Goal: Transaction & Acquisition: Download file/media

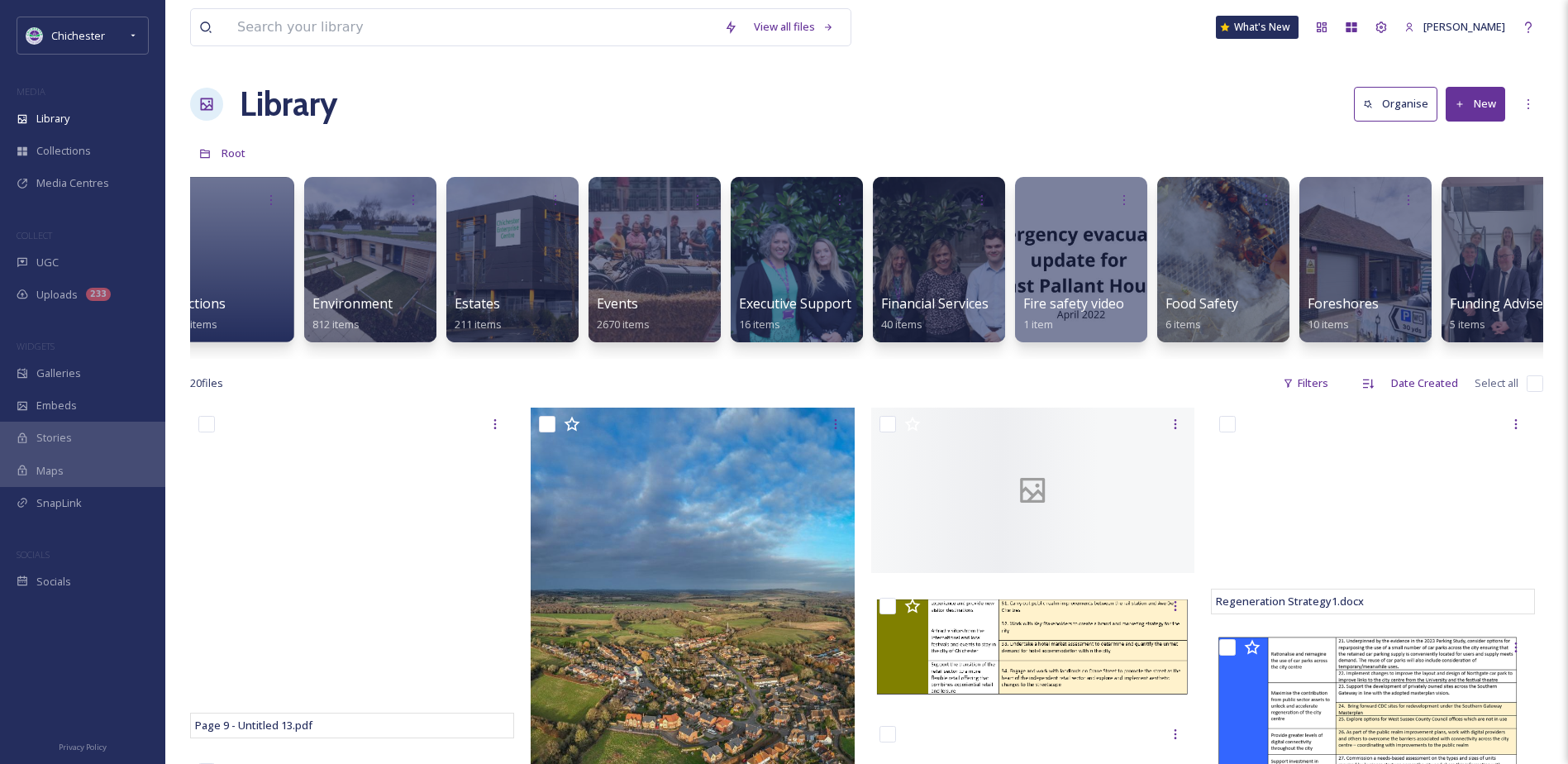
scroll to position [0, 2845]
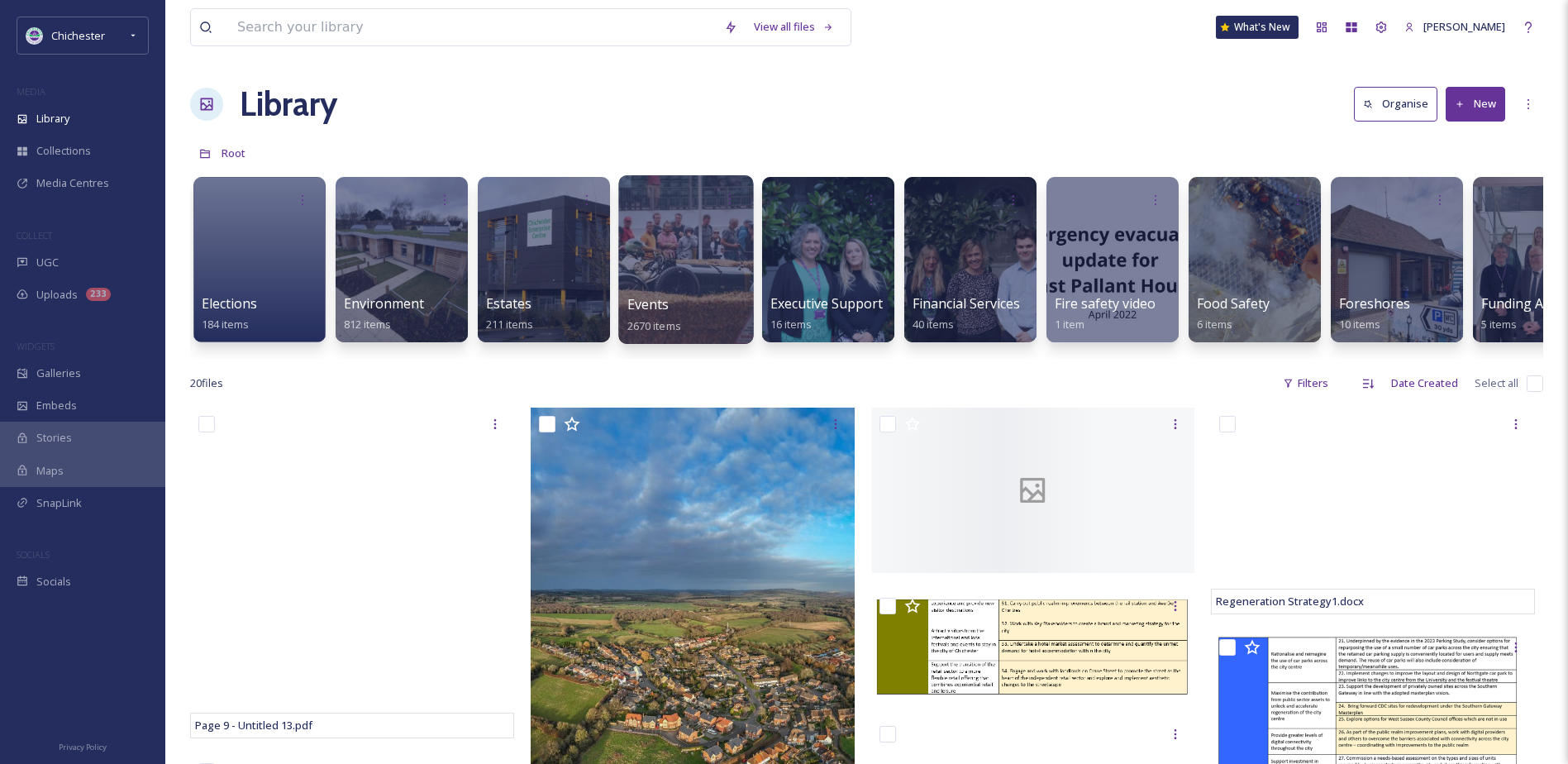
click at [646, 270] on div at bounding box center [685, 259] width 134 height 169
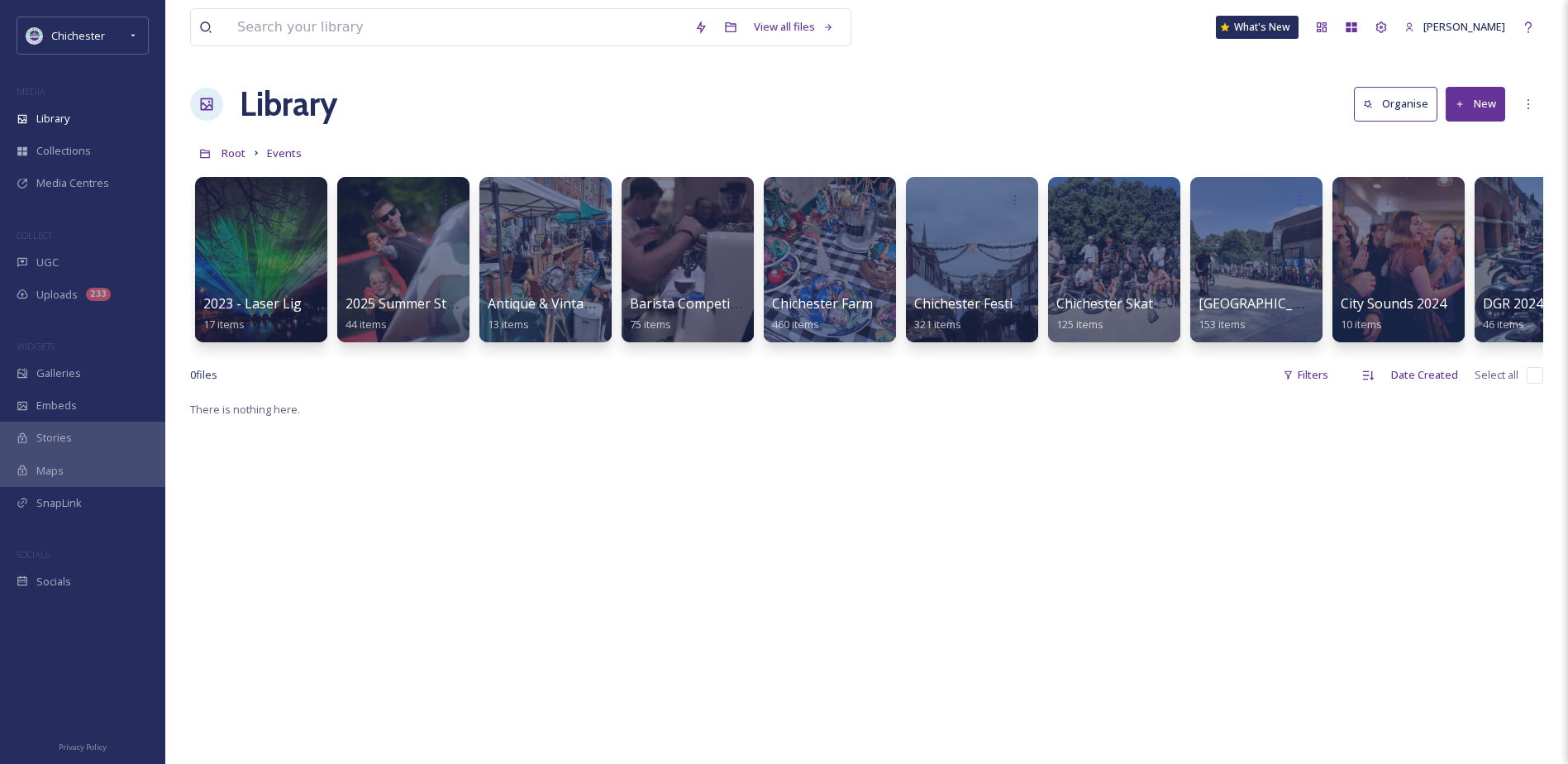
scroll to position [0, 246]
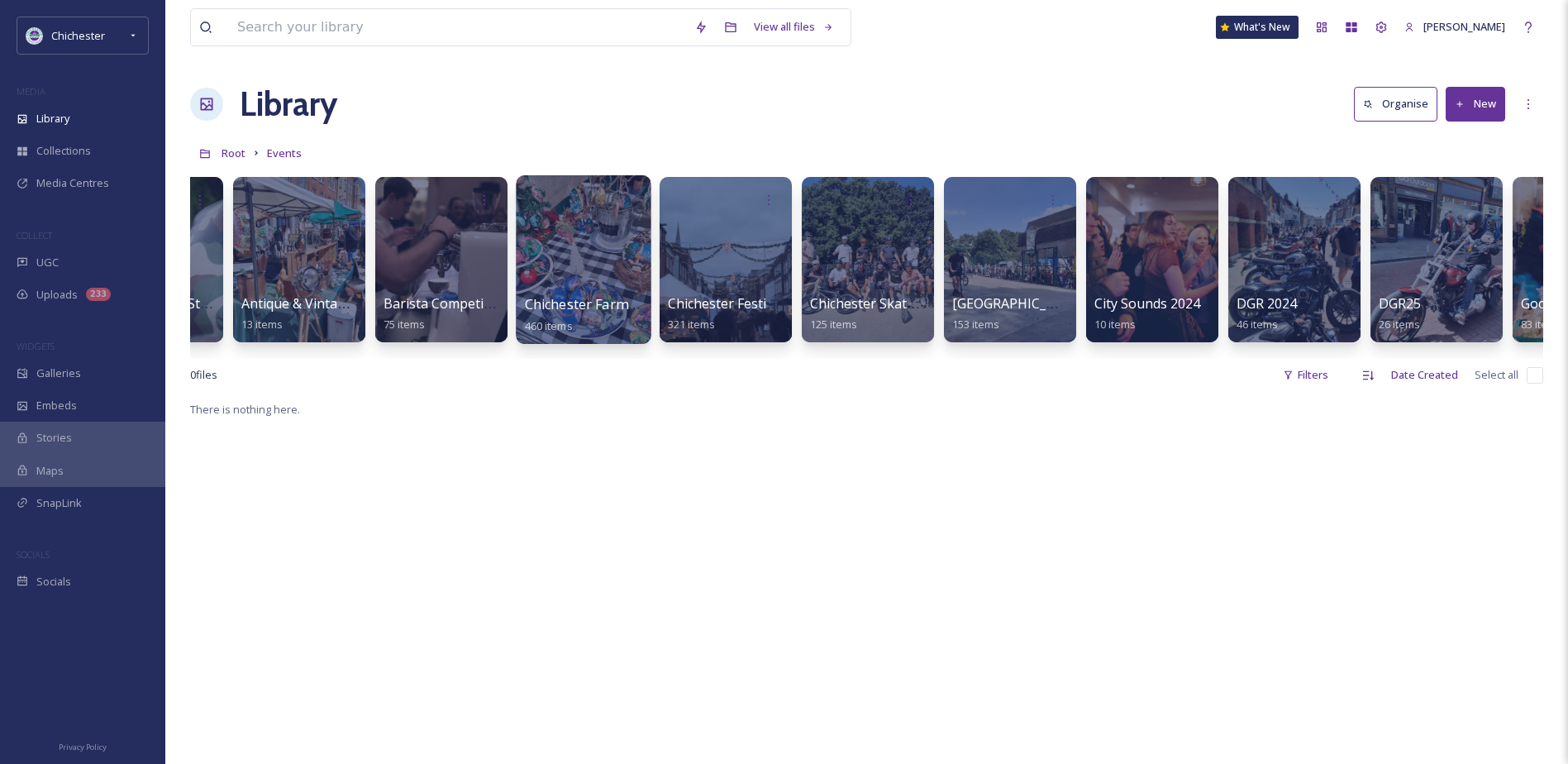
click at [570, 250] on div at bounding box center [582, 259] width 134 height 169
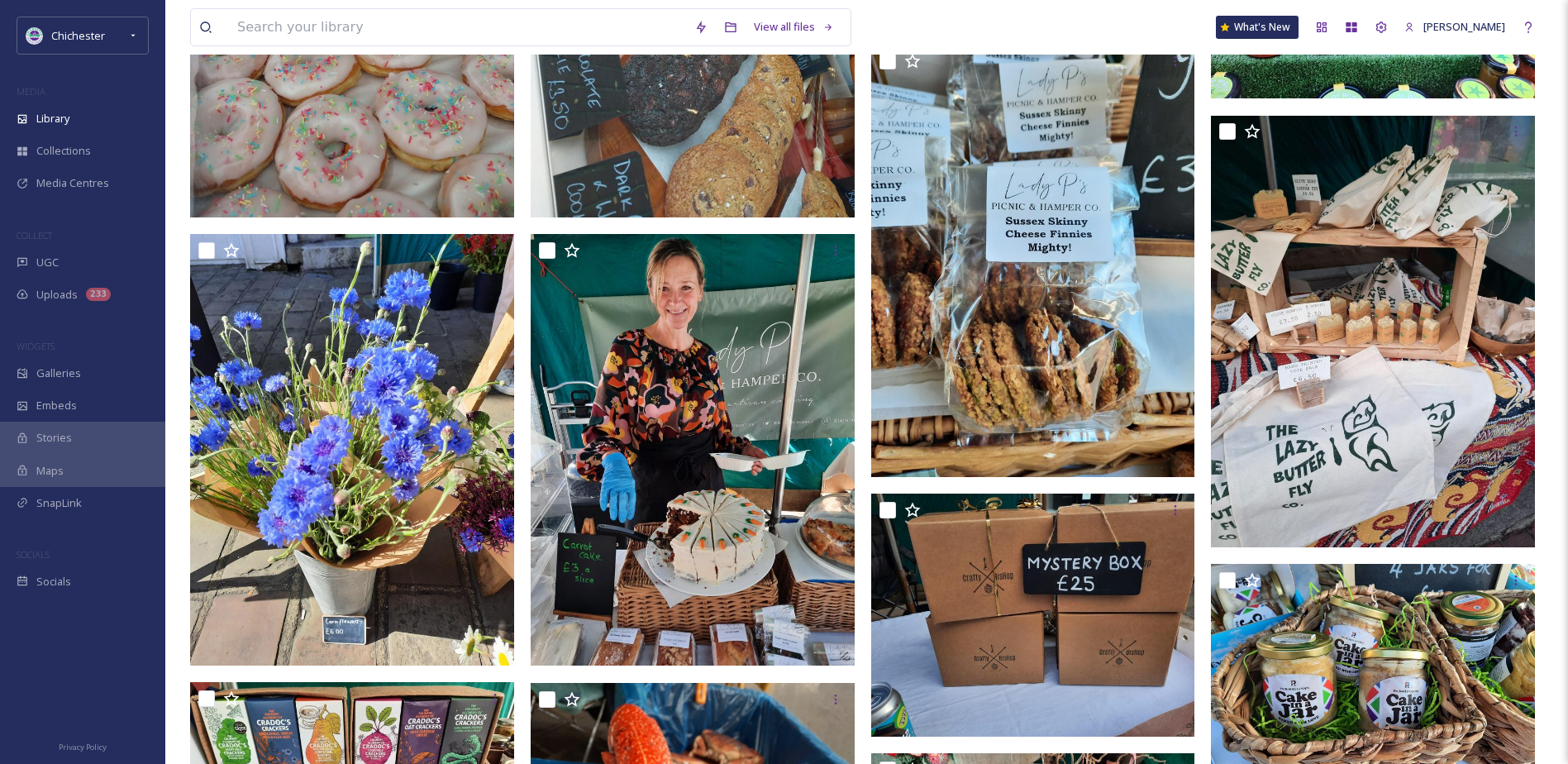
scroll to position [3638, 0]
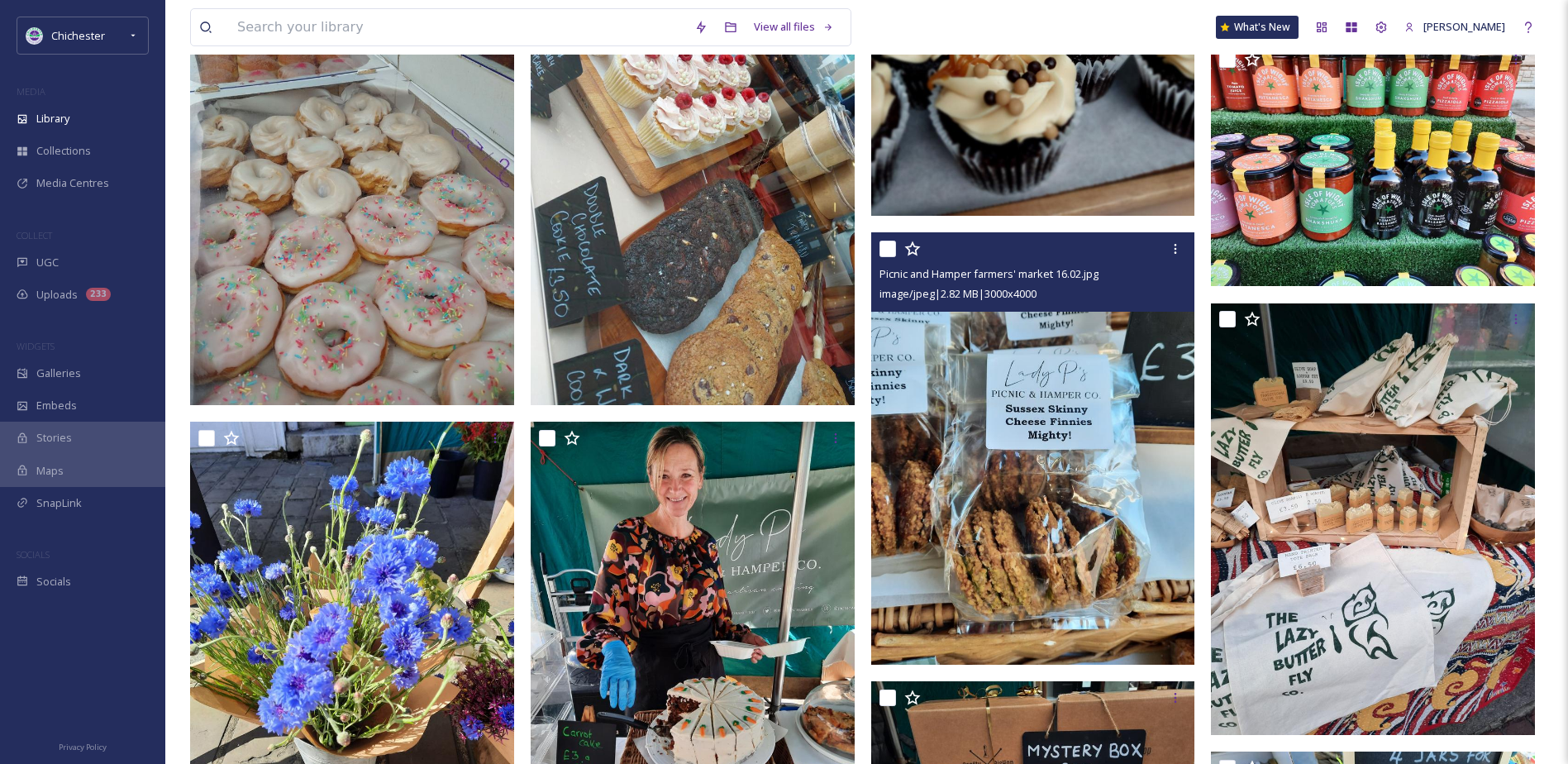
click at [884, 257] on input "checkbox" at bounding box center [887, 249] width 16 height 16
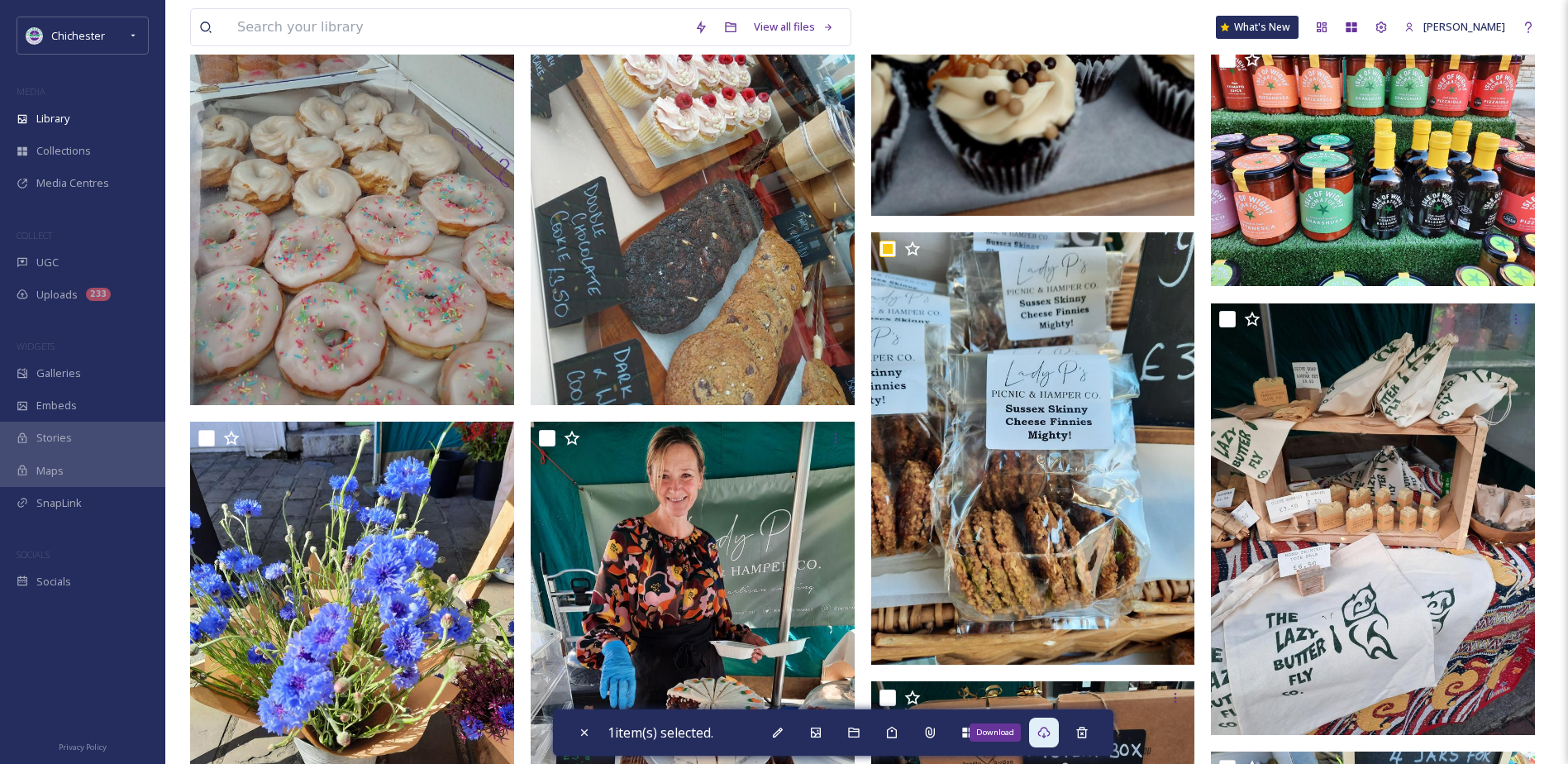
click at [1039, 740] on div "Download" at bounding box center [1043, 732] width 30 height 30
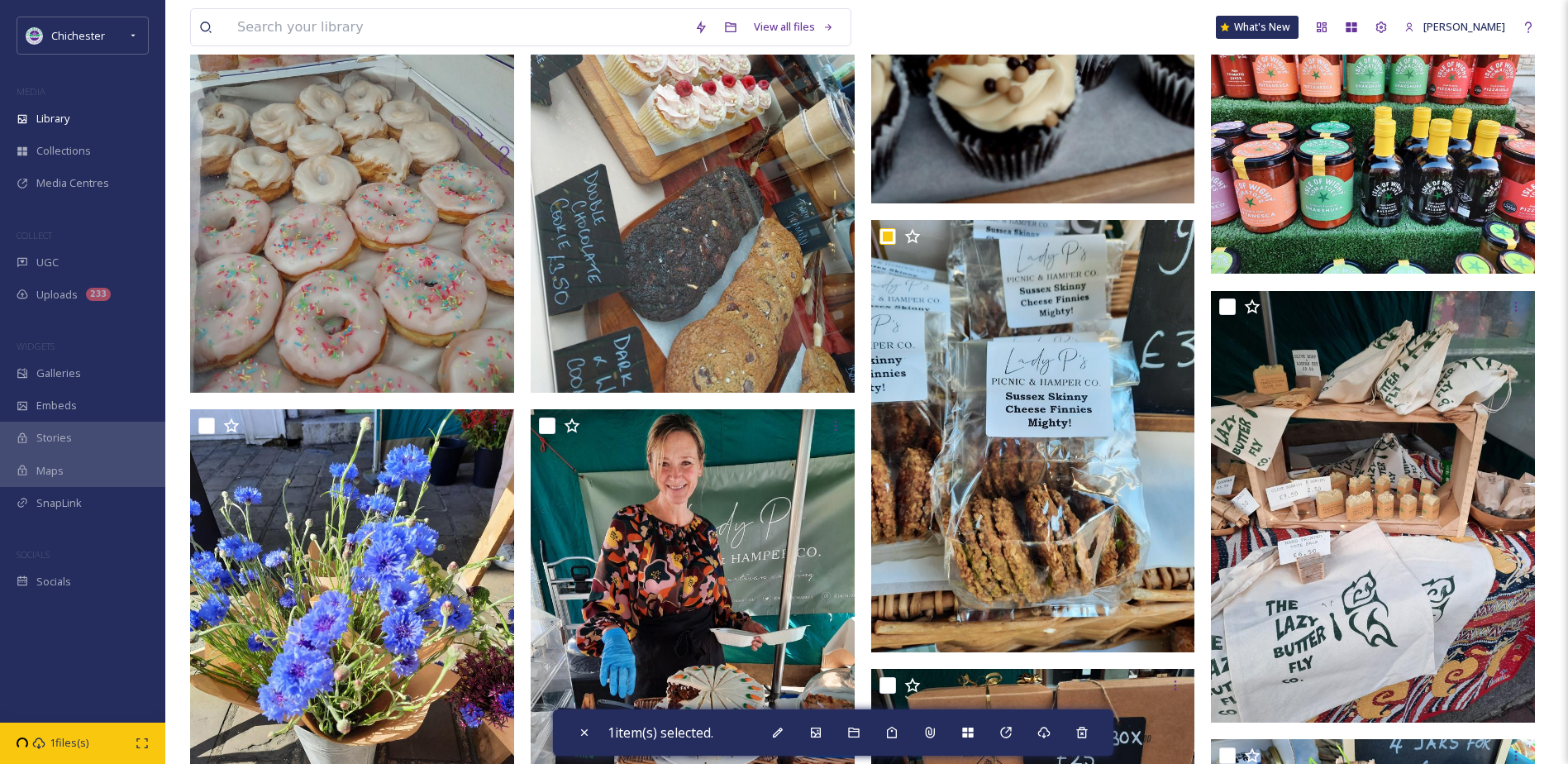
scroll to position [4300, 0]
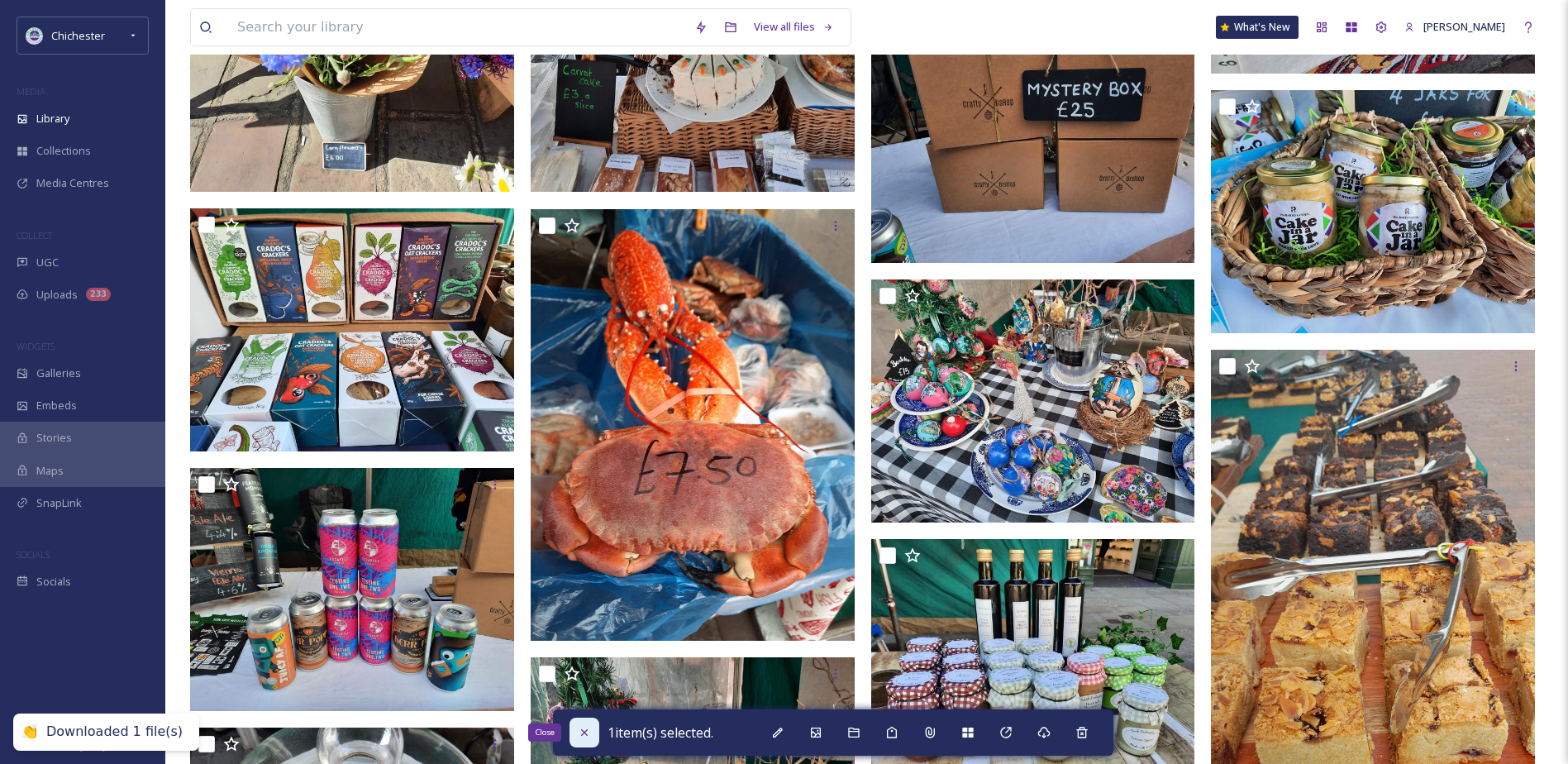
click at [581, 733] on icon at bounding box center [584, 732] width 14 height 14
checkbox input "false"
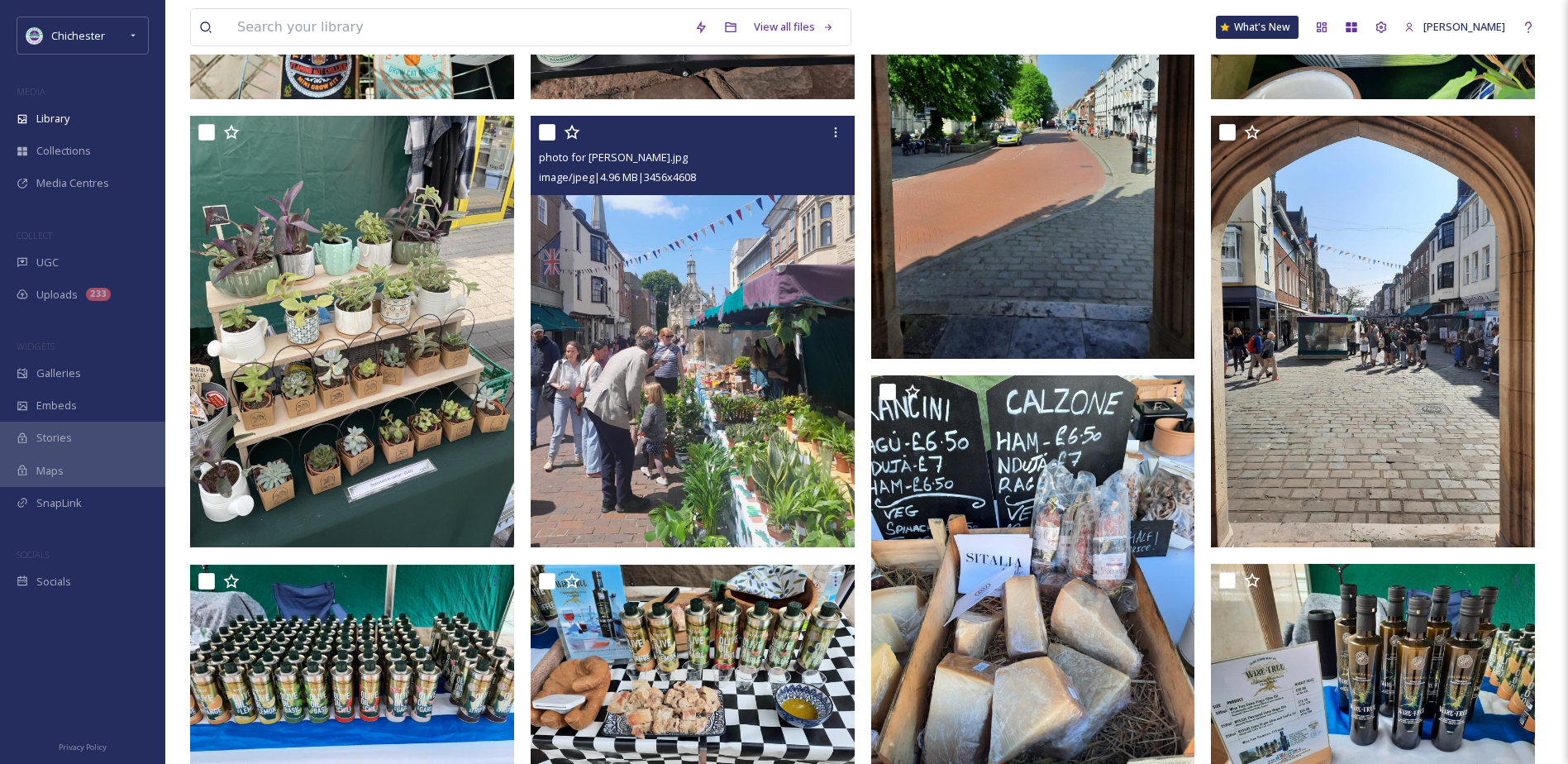
scroll to position [1240, 0]
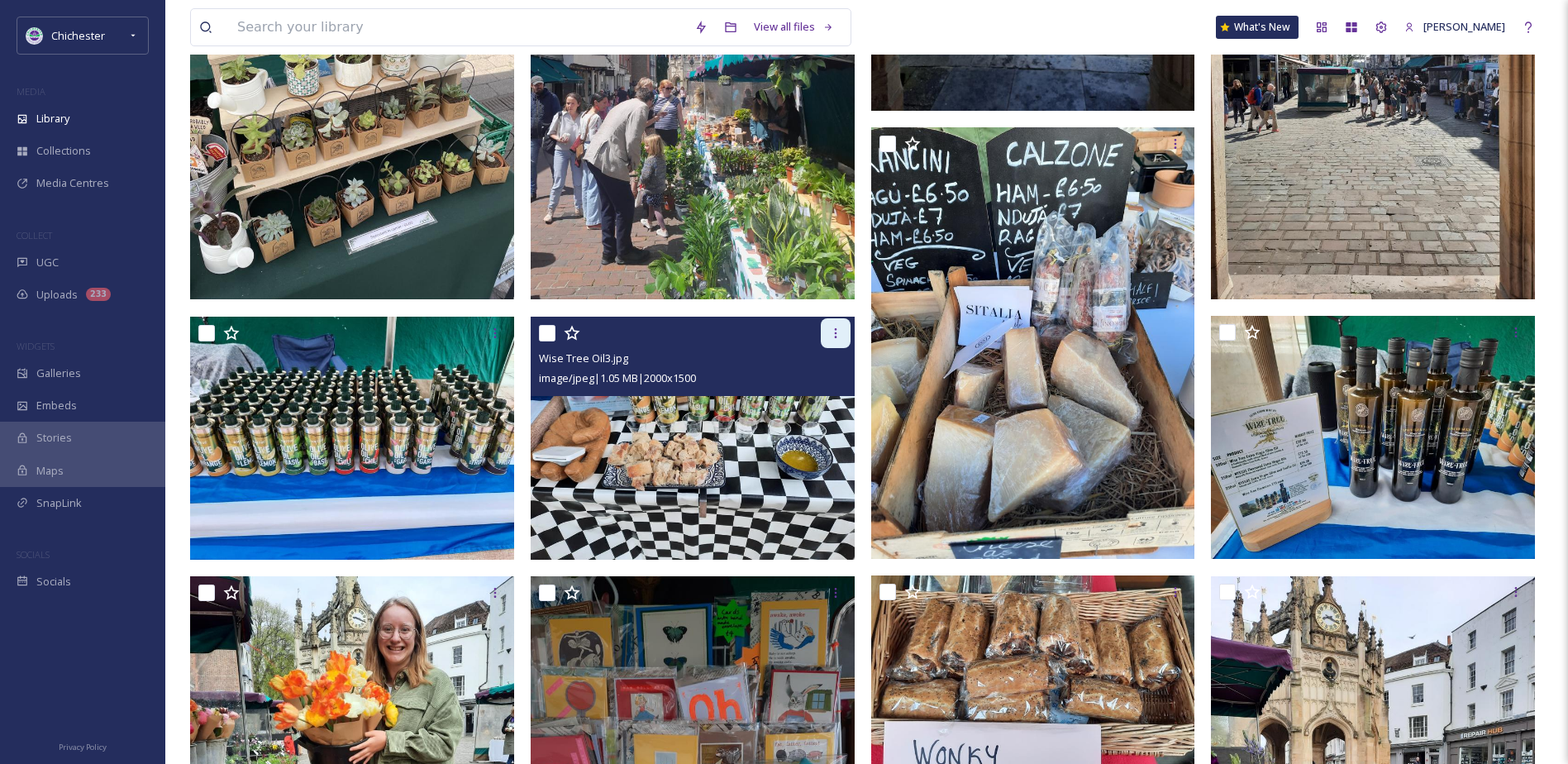
click at [837, 340] on icon at bounding box center [835, 333] width 14 height 14
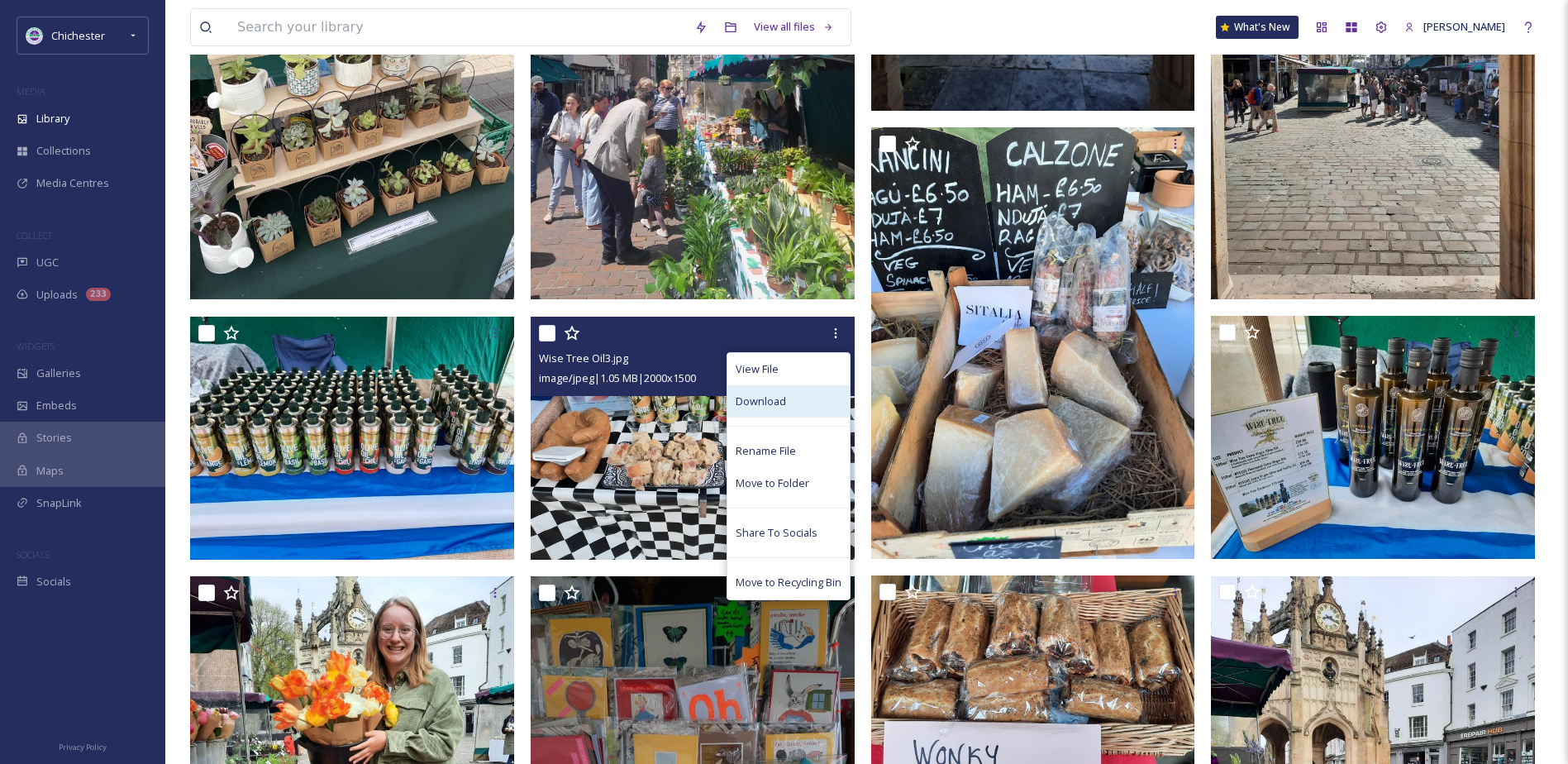
click at [791, 410] on div "Download" at bounding box center [789, 401] width 123 height 32
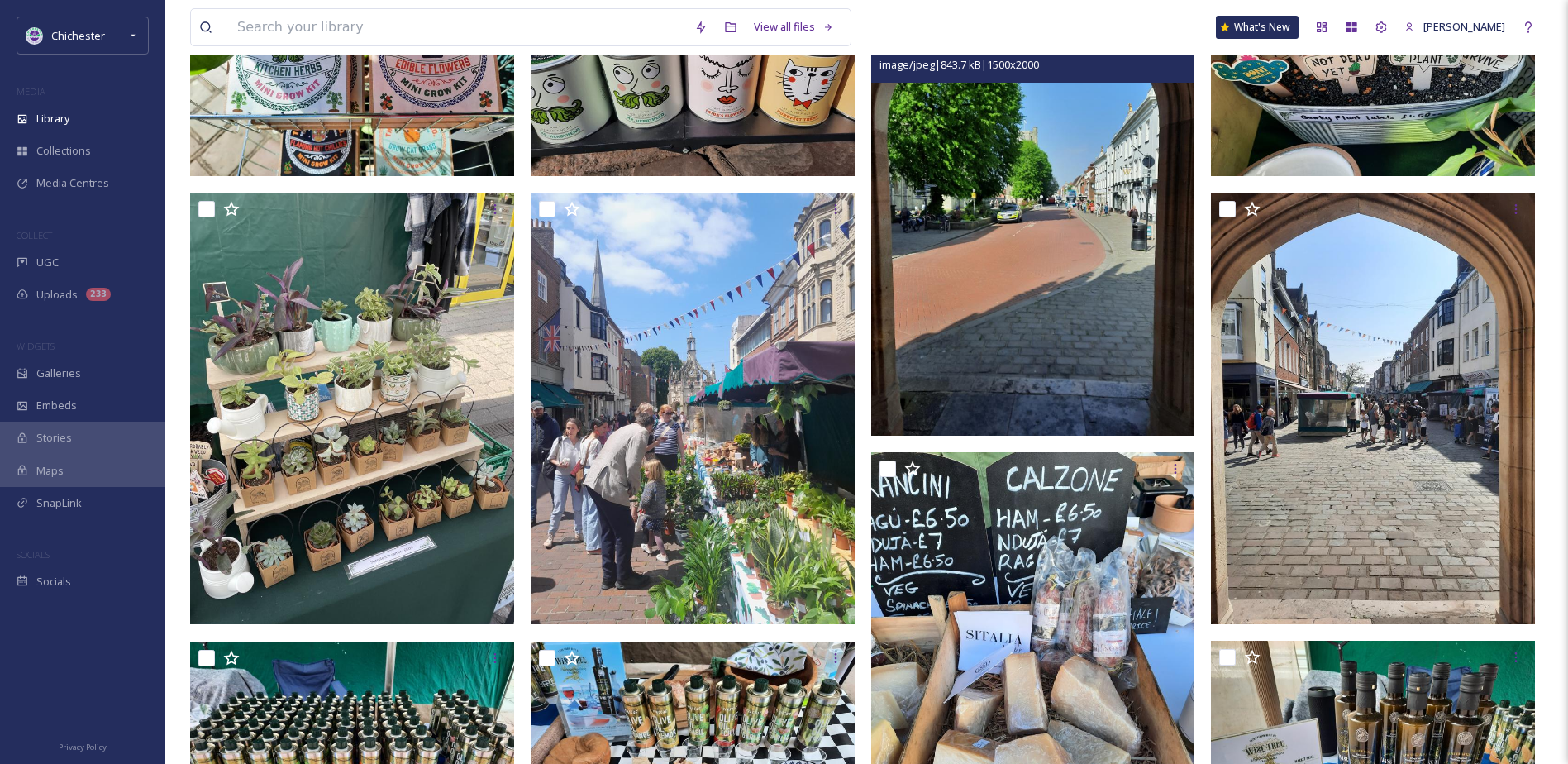
scroll to position [909, 0]
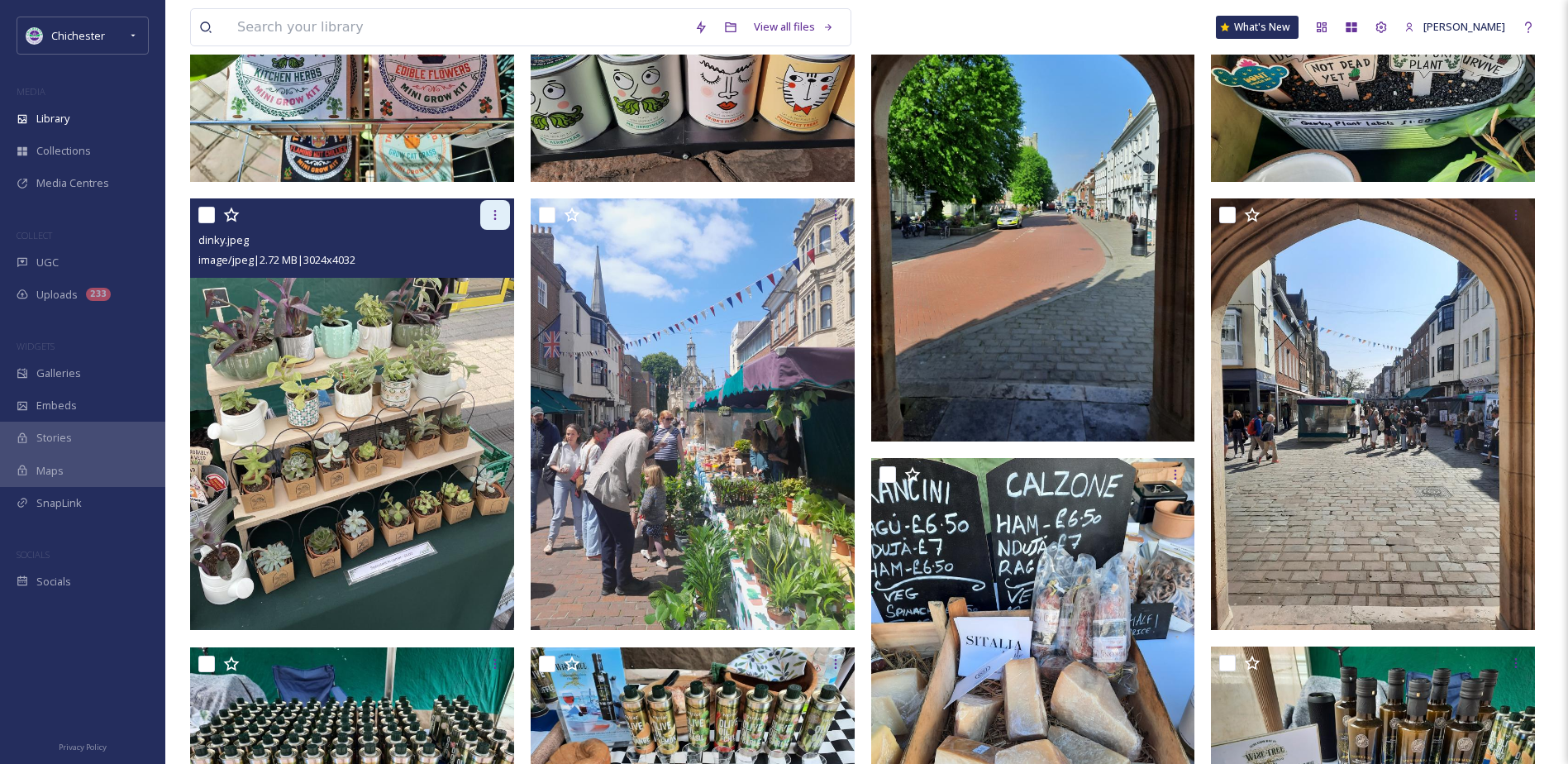
click at [484, 220] on div at bounding box center [495, 215] width 30 height 30
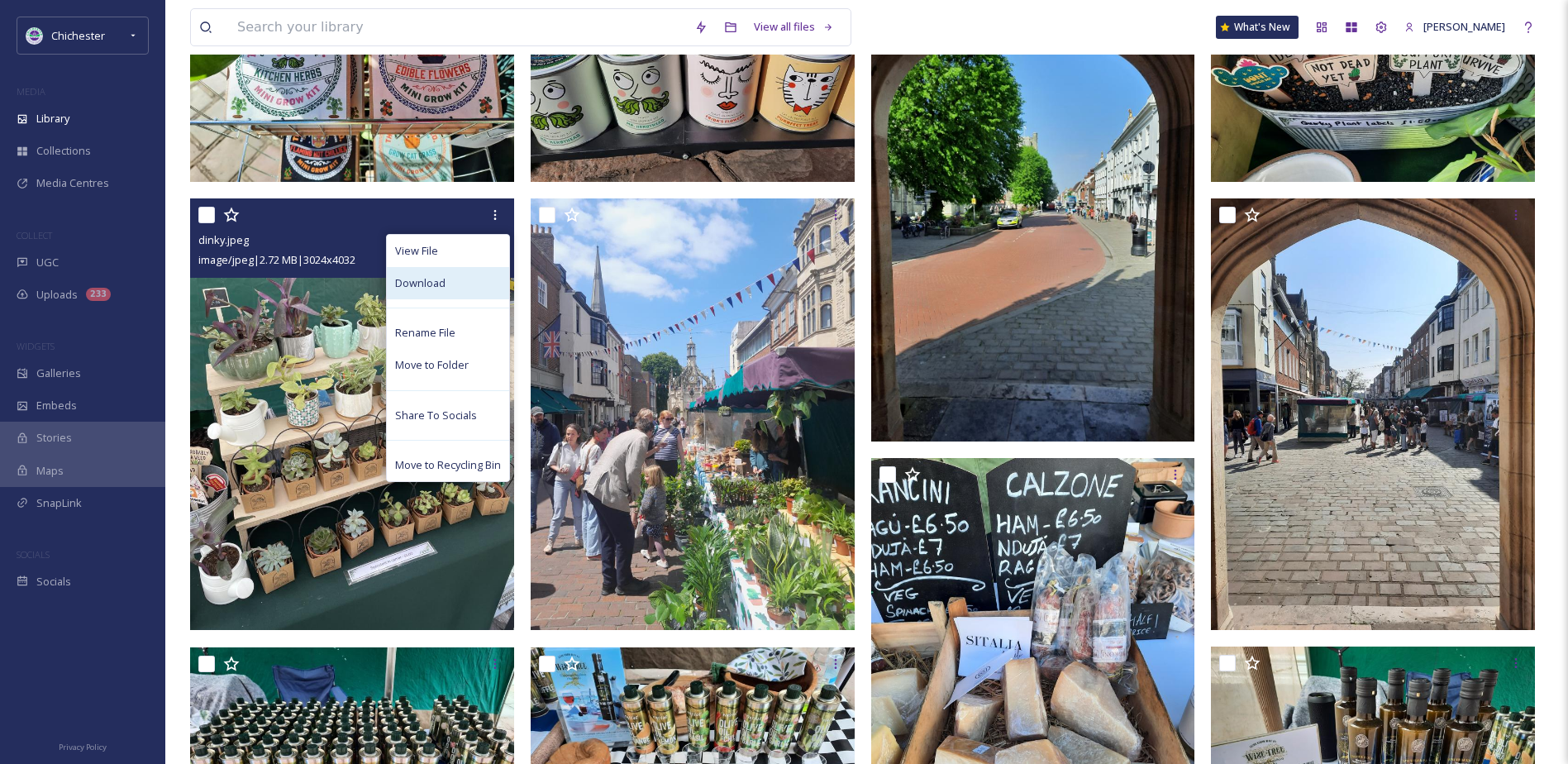
click at [410, 291] on span "Download" at bounding box center [420, 282] width 50 height 15
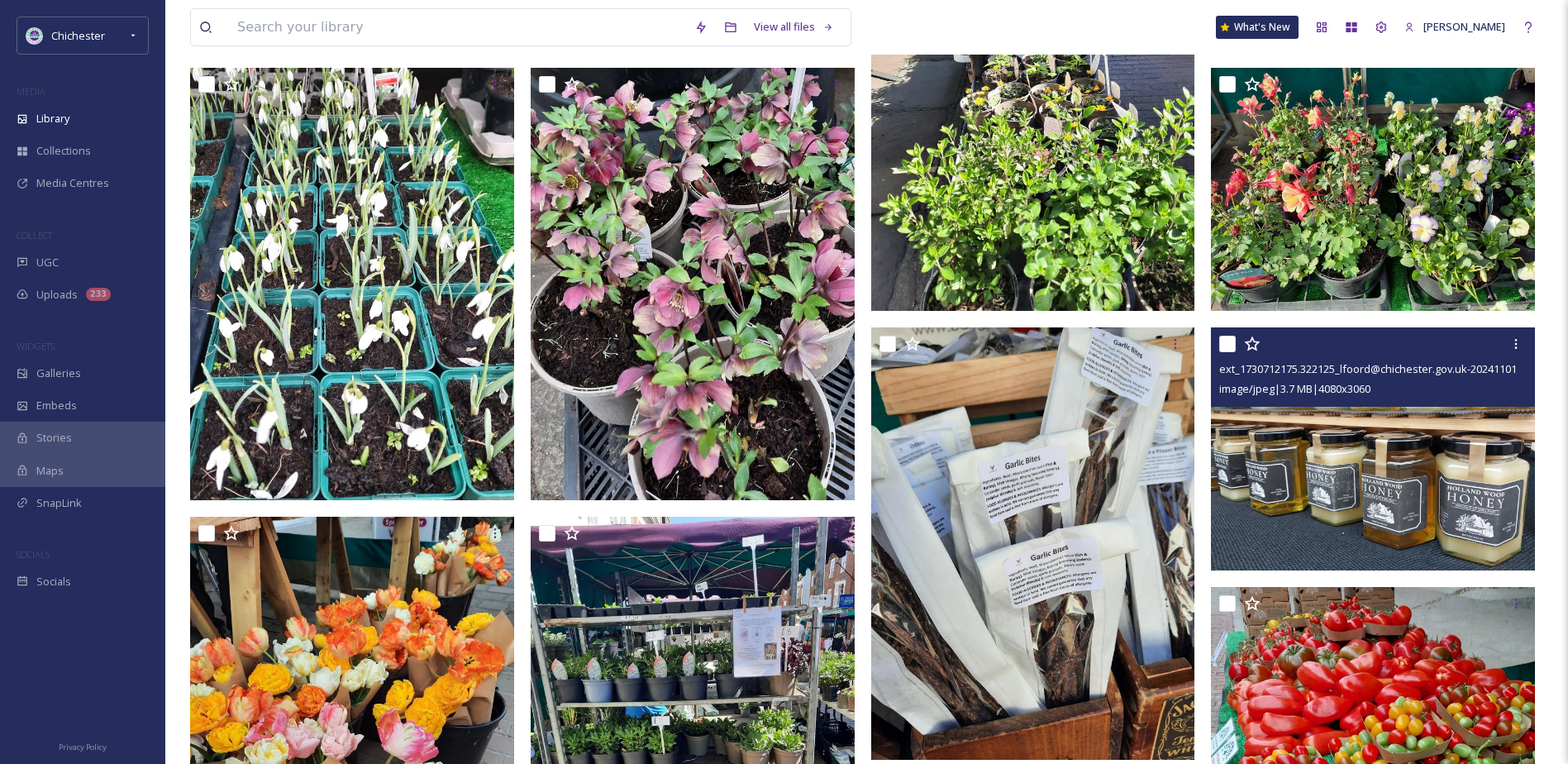
scroll to position [2232, 0]
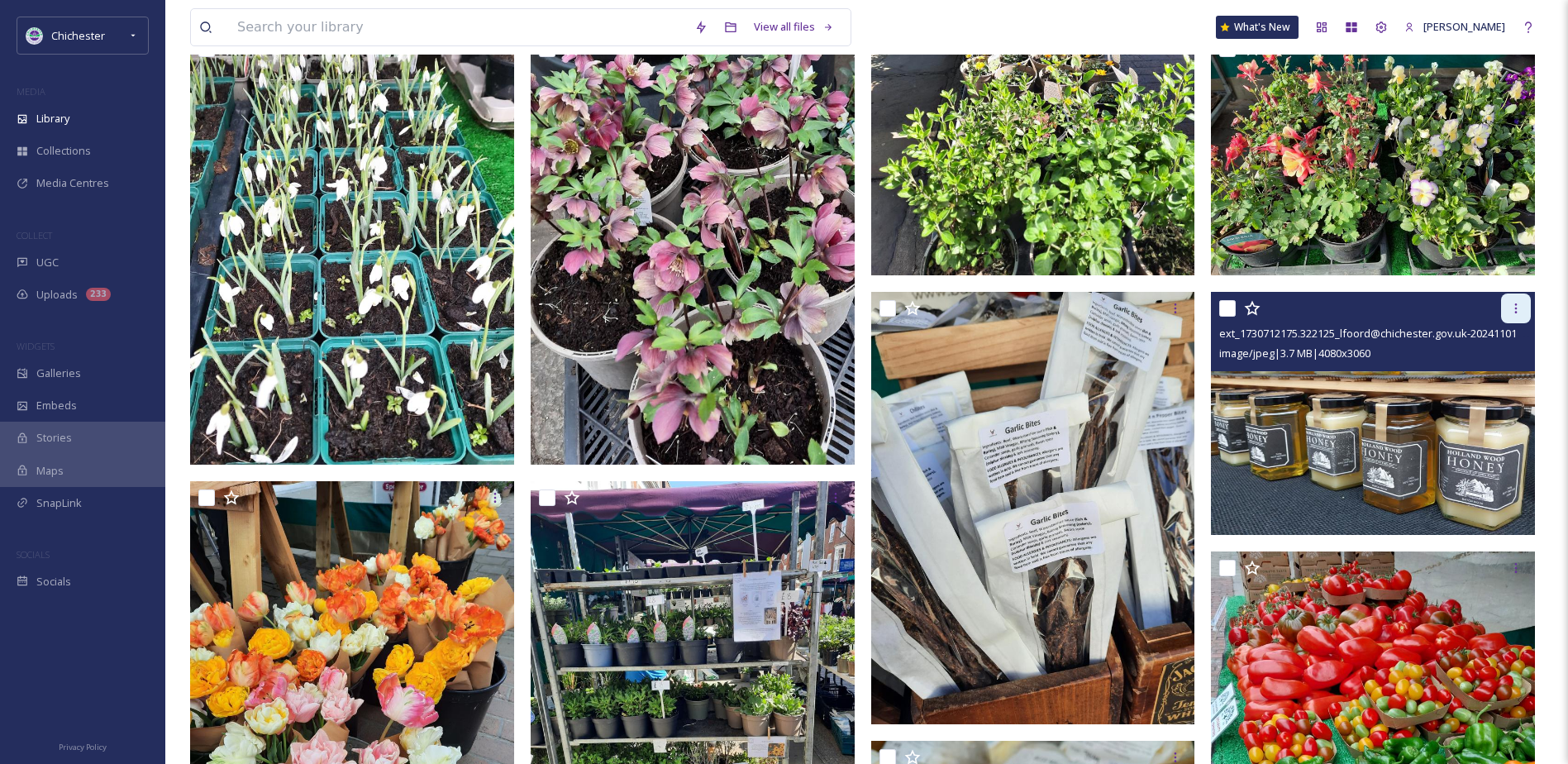
click at [1522, 315] on icon at bounding box center [1516, 308] width 14 height 14
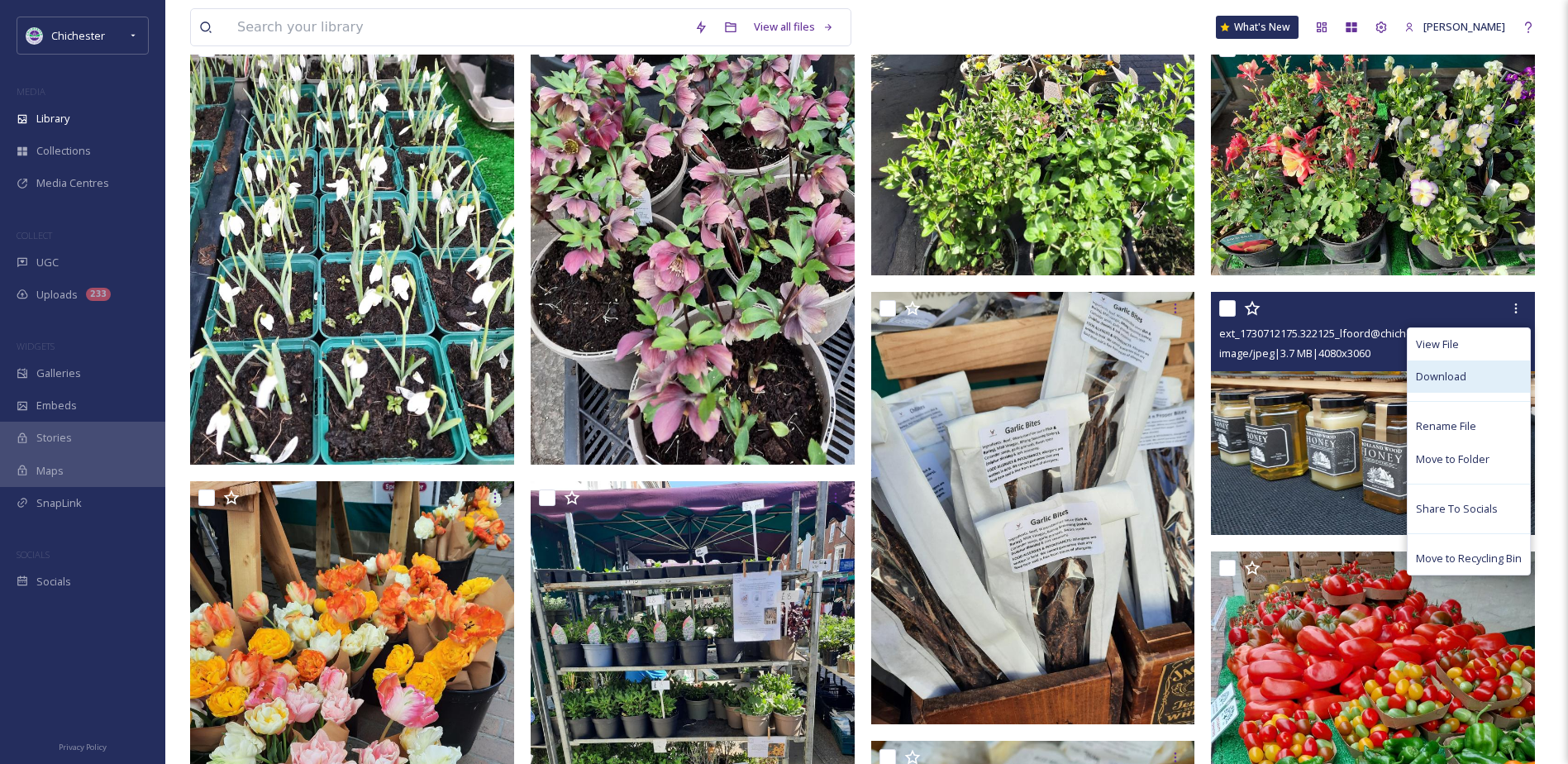
click at [1479, 382] on div "Download" at bounding box center [1469, 377] width 123 height 32
